Goal: Task Accomplishment & Management: Use online tool/utility

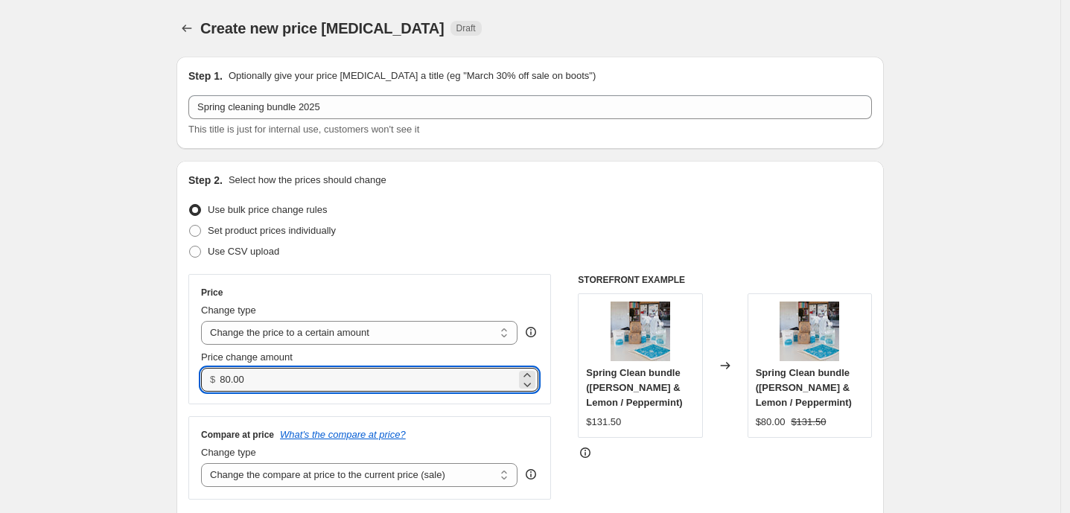
scroll to position [165, 0]
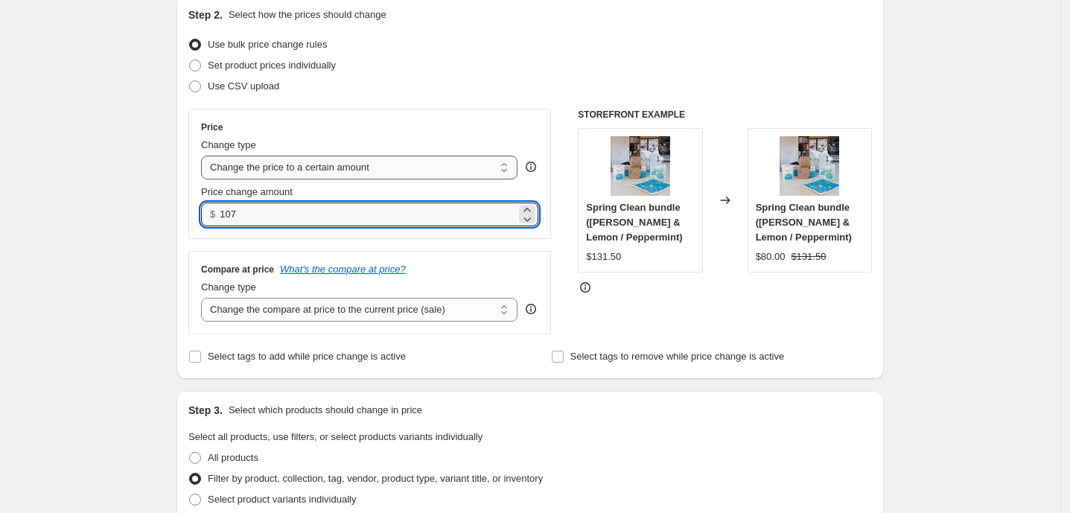
type input "107.00"
click at [506, 168] on select "Change the price to a certain amount Change the price by a certain amount Chang…" at bounding box center [359, 168] width 316 height 24
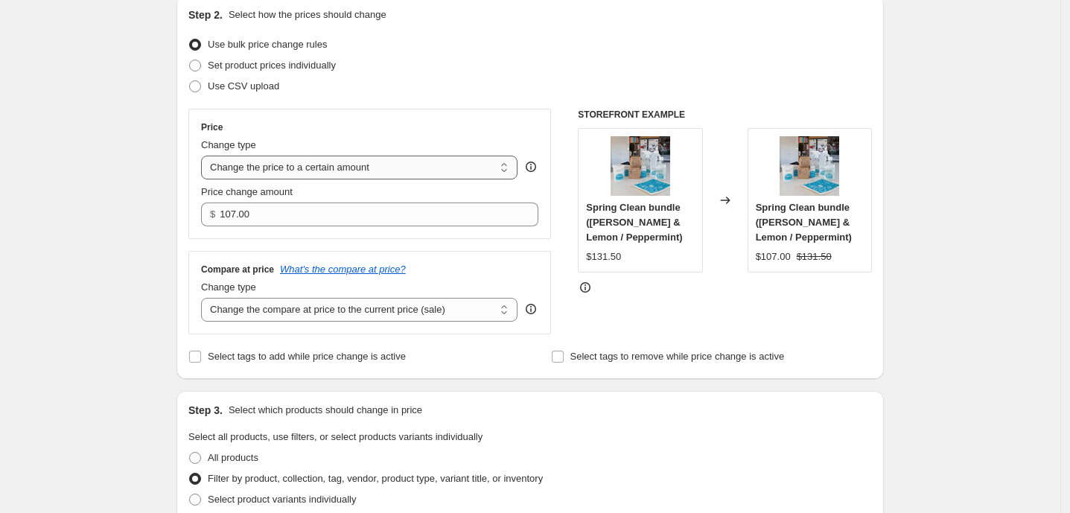
click at [205, 156] on select "Change the price to a certain amount Change the price by a certain amount Chang…" at bounding box center [359, 168] width 316 height 24
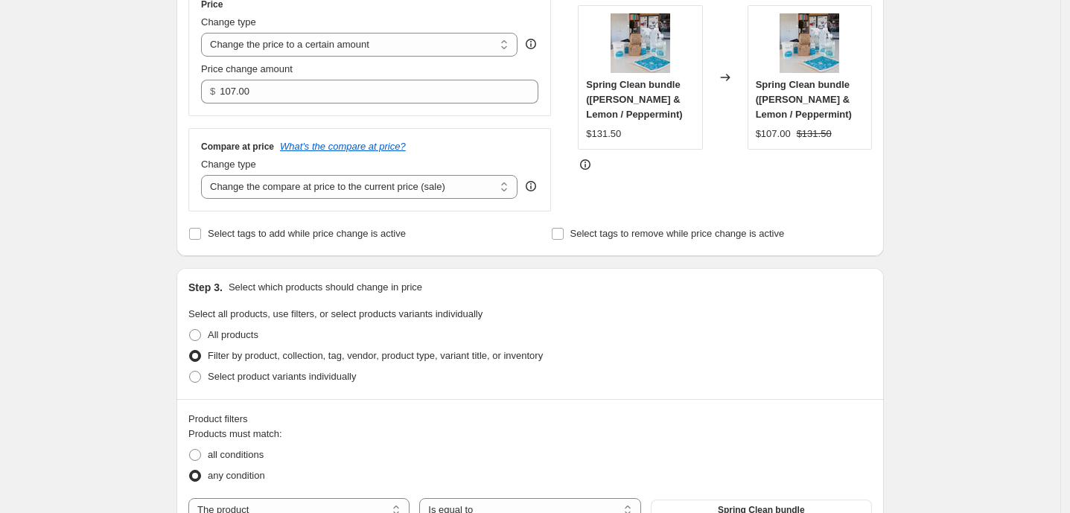
scroll to position [331, 0]
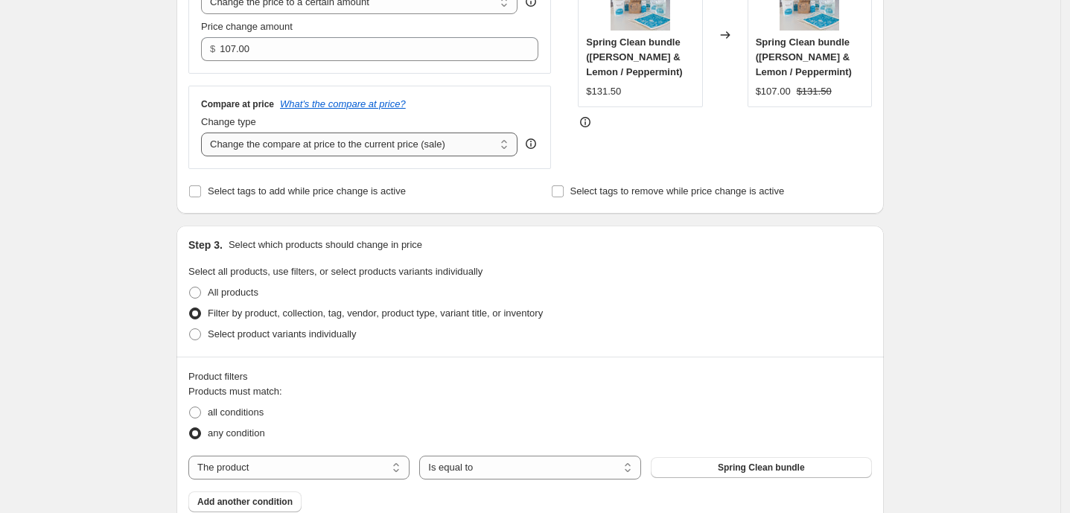
click at [509, 141] on select "Change the compare at price to the current price (sale) Change the compare at p…" at bounding box center [359, 145] width 316 height 24
click at [205, 133] on select "Change the compare at price to the current price (sale) Change the compare at p…" at bounding box center [359, 145] width 316 height 24
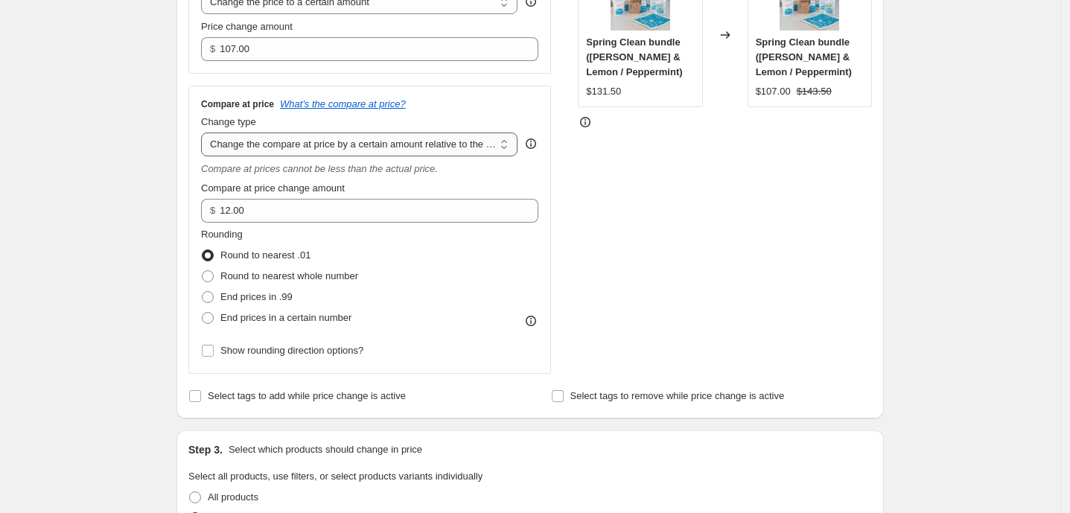
click at [488, 144] on select "Change the compare at price to the current price (sale) Change the compare at p…" at bounding box center [359, 145] width 316 height 24
click at [205, 133] on select "Change the compare at price to the current price (sale) Change the compare at p…" at bounding box center [359, 145] width 316 height 24
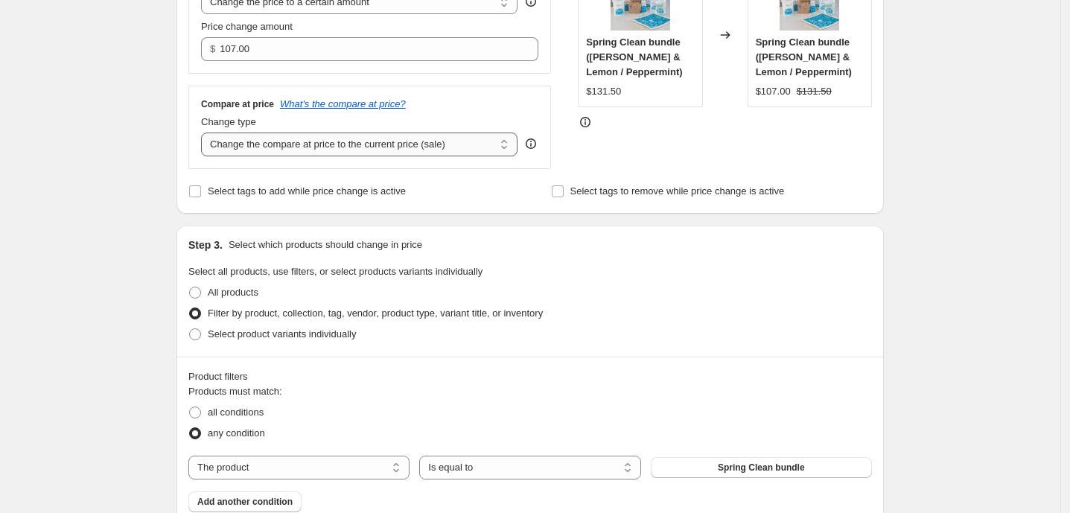
click at [459, 151] on select "Change the compare at price to the current price (sale) Change the compare at p…" at bounding box center [359, 145] width 316 height 24
click at [205, 133] on select "Change the compare at price to the current price (sale) Change the compare at p…" at bounding box center [359, 145] width 316 height 24
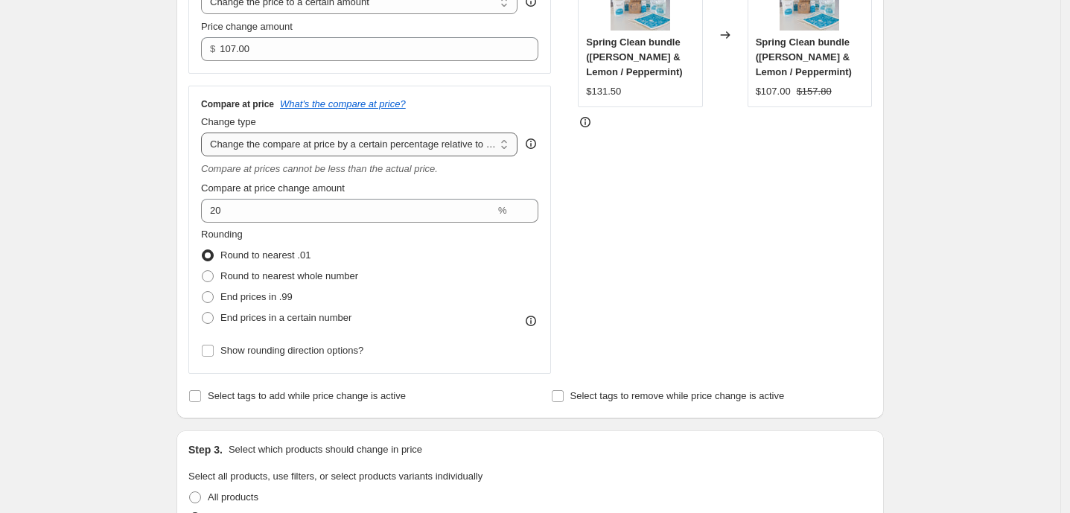
click at [471, 150] on select "Change the compare at price to the current price (sale) Change the compare at p…" at bounding box center [359, 145] width 316 height 24
select select "ep"
click at [205, 133] on select "Change the compare at price to the current price (sale) Change the compare at p…" at bounding box center [359, 145] width 316 height 24
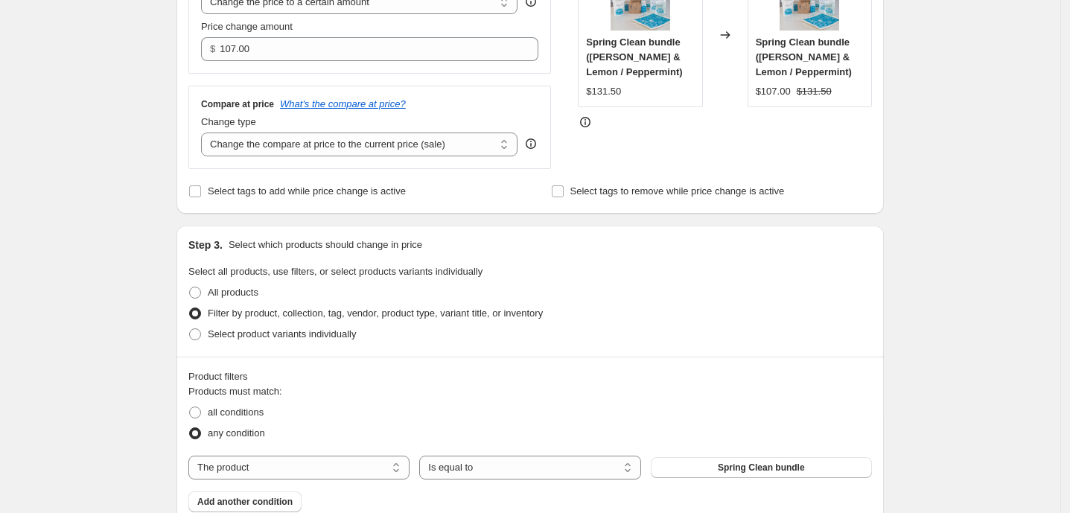
click at [148, 217] on div "Create new price [MEDICAL_DATA]. This page is ready Create new price [MEDICAL_D…" at bounding box center [530, 402] width 1060 height 1467
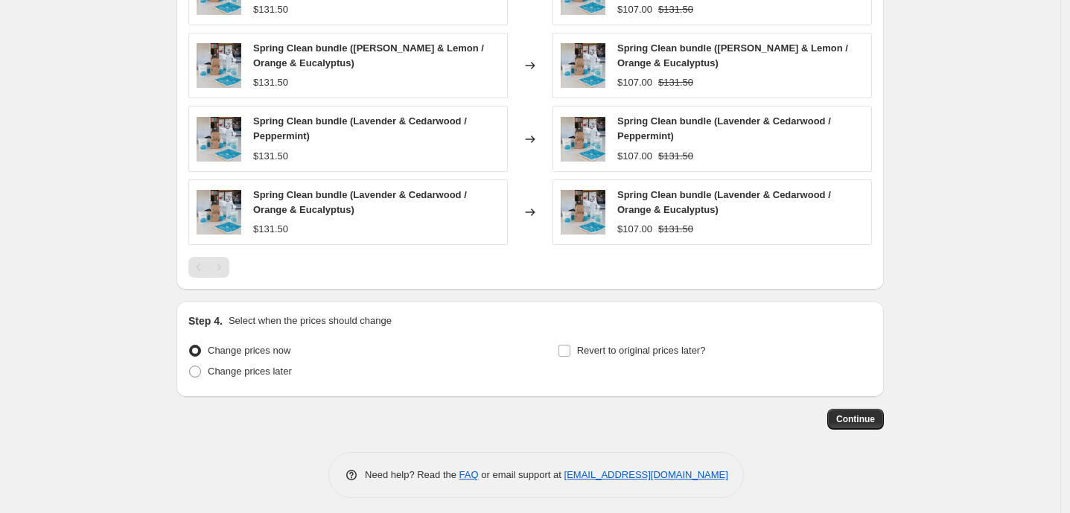
scroll to position [954, 0]
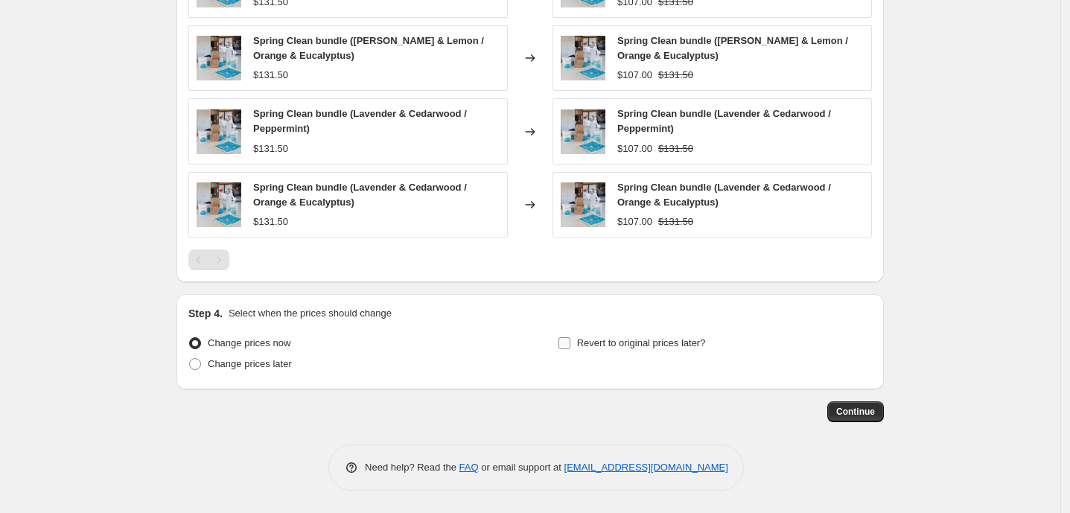
click at [567, 345] on input "Revert to original prices later?" at bounding box center [564, 343] width 12 height 12
checkbox input "true"
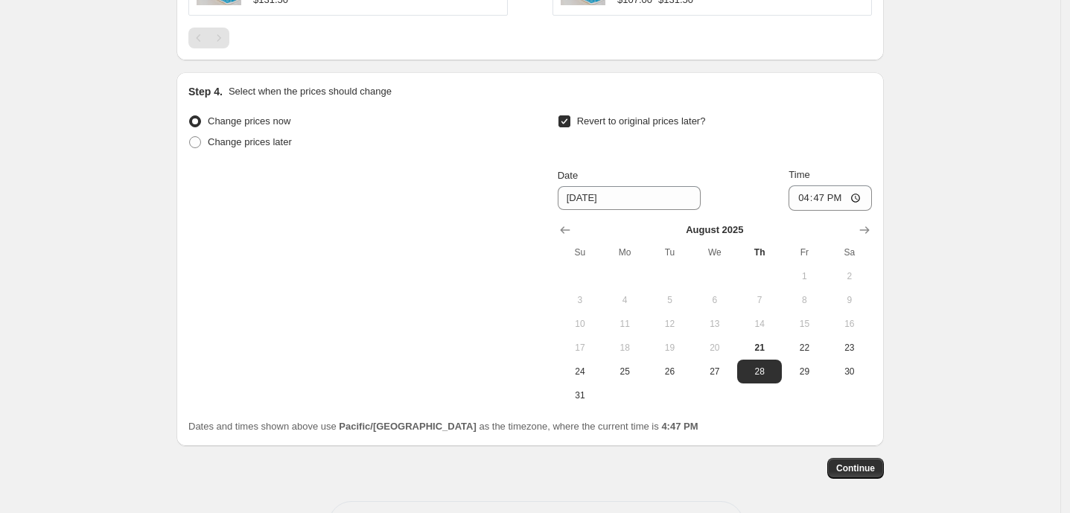
scroll to position [1203, 0]
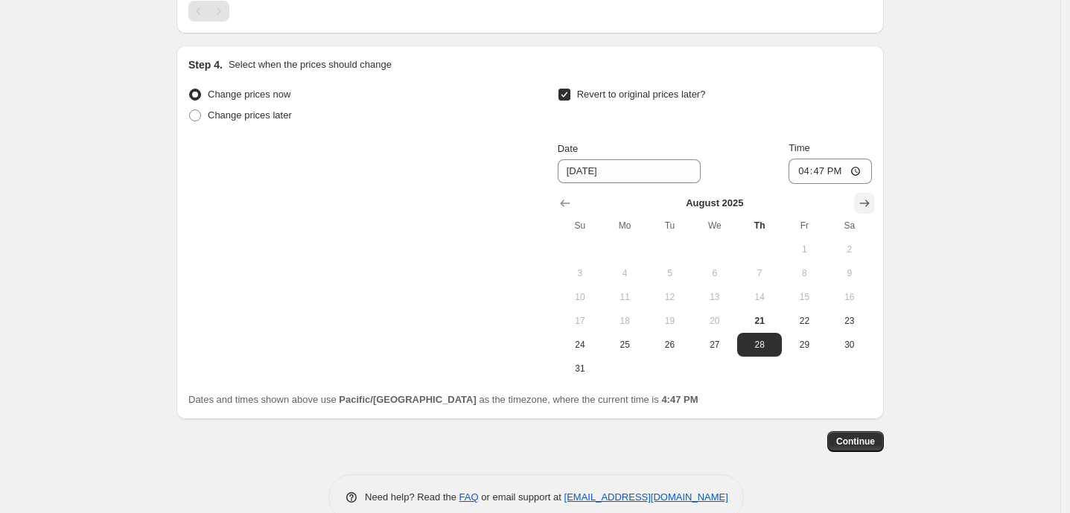
click at [870, 208] on icon "Show next month, September 2025" at bounding box center [864, 203] width 15 height 15
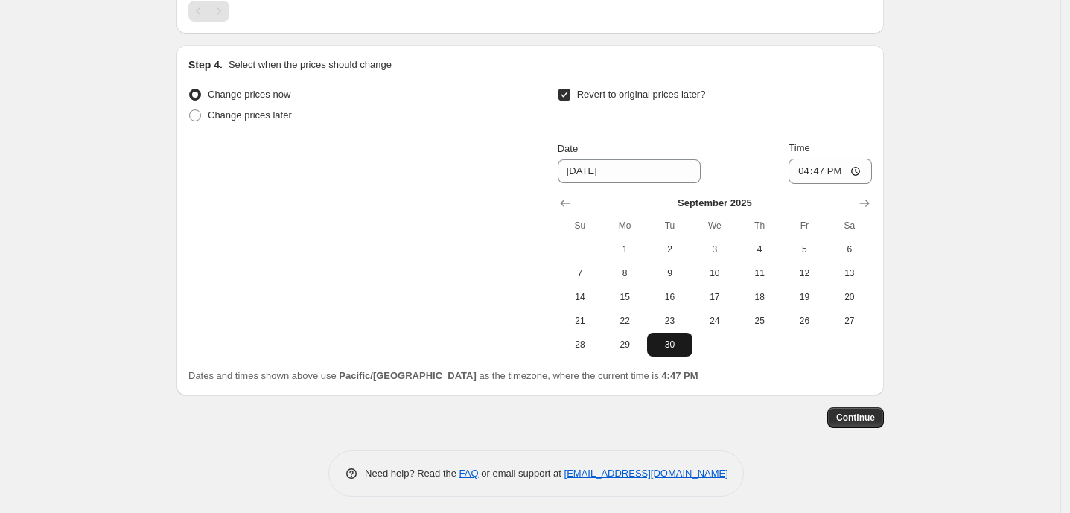
click at [679, 350] on span "30" at bounding box center [669, 345] width 33 height 12
type input "[DATE]"
click at [820, 173] on input "16:47" at bounding box center [829, 171] width 83 height 25
click at [805, 174] on input "16:47" at bounding box center [829, 171] width 83 height 25
type input "23:55"
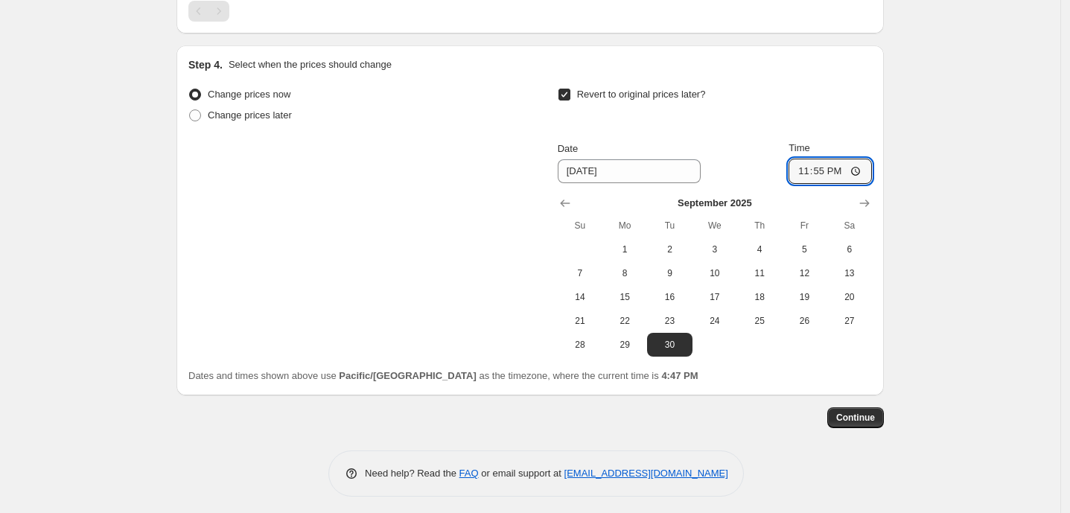
click at [858, 419] on span "Continue" at bounding box center [855, 418] width 39 height 12
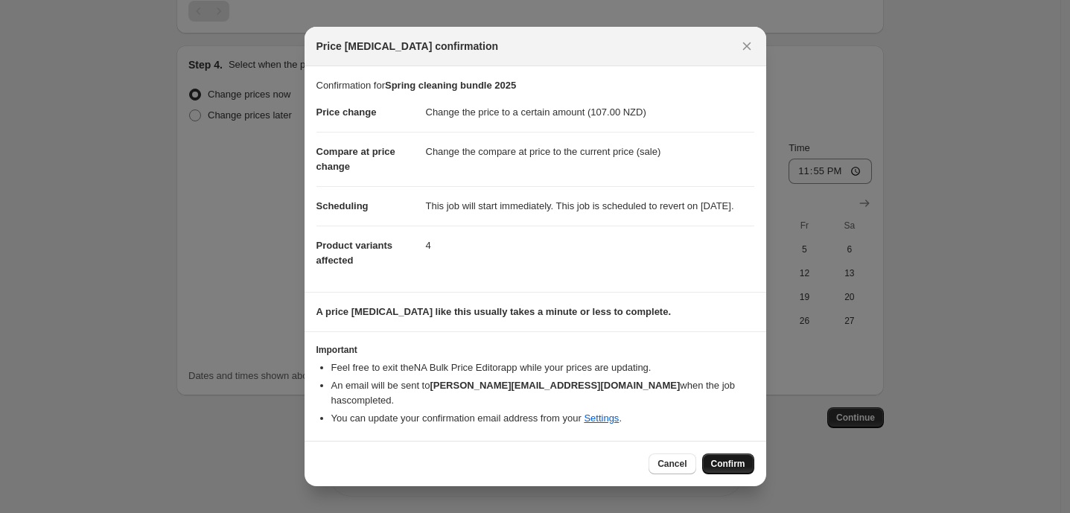
click at [735, 462] on span "Confirm" at bounding box center [728, 464] width 34 height 12
